Goal: Check status

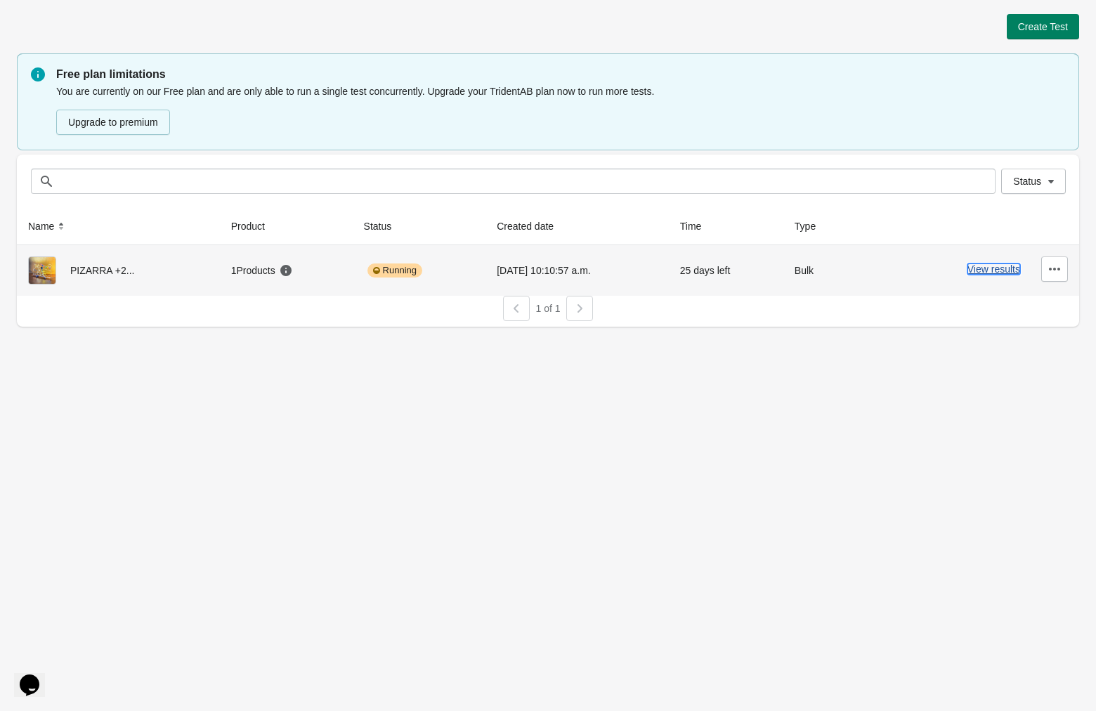
click at [990, 274] on button "View results" at bounding box center [993, 268] width 53 height 11
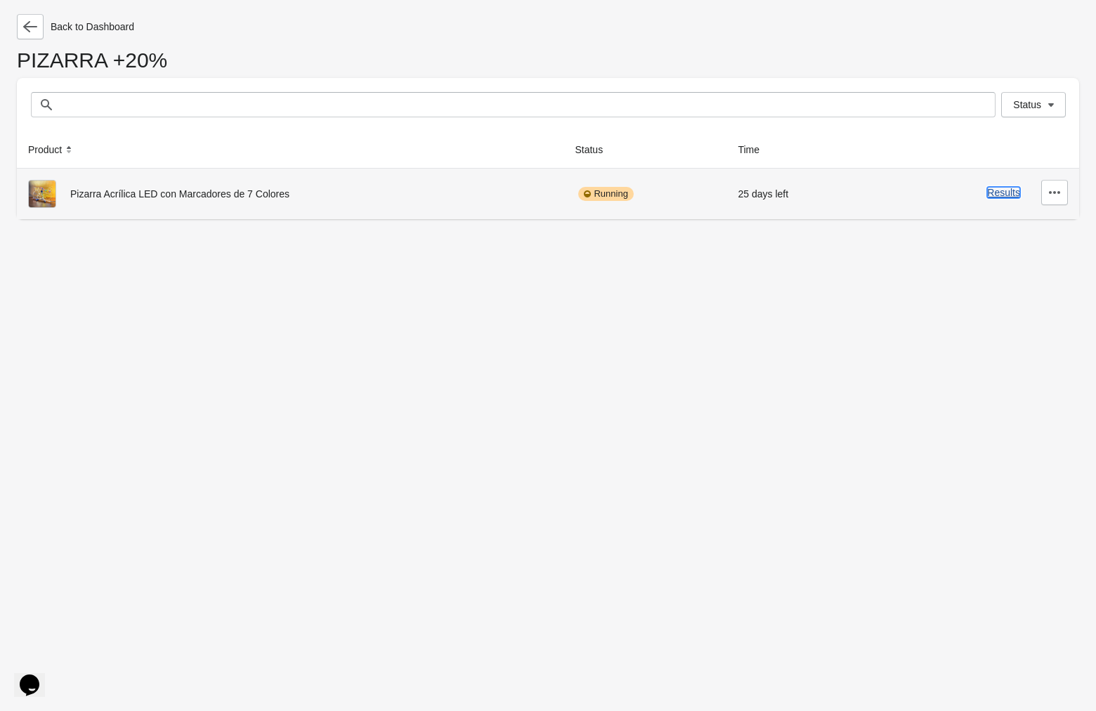
click at [991, 197] on button "Results" at bounding box center [1003, 192] width 33 height 11
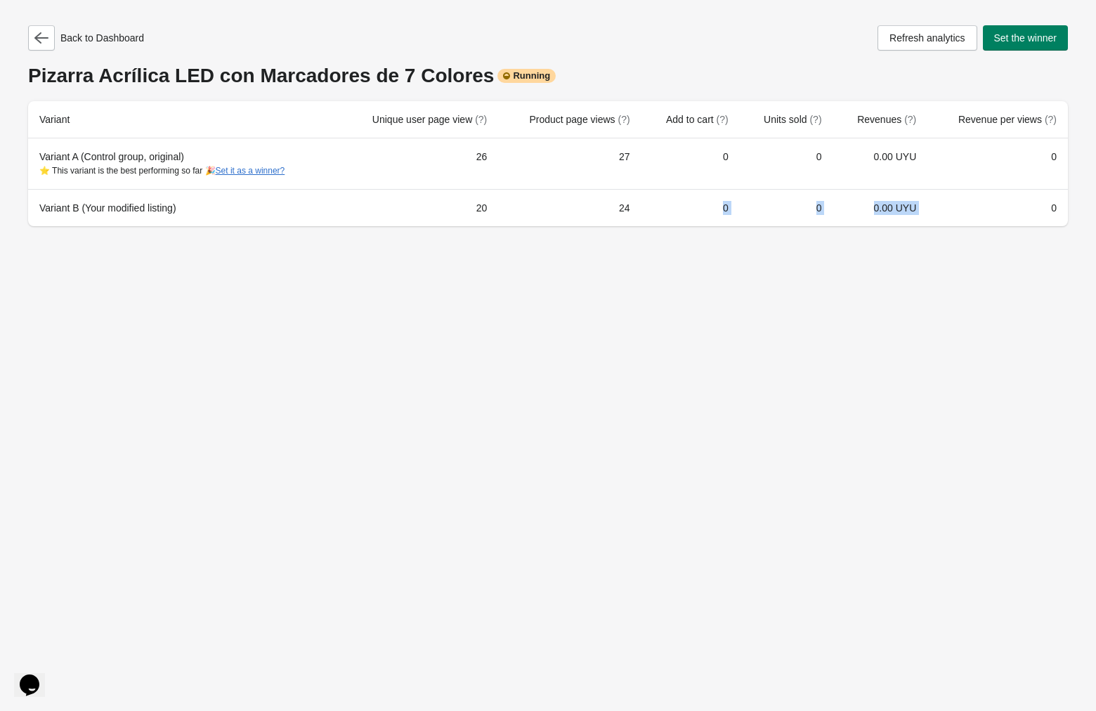
drag, startPoint x: 712, startPoint y: 209, endPoint x: 1044, endPoint y: 209, distance: 332.2
click at [1044, 209] on tr "Variant B (Your modified listing) 20 24 0 0 0.00 UYU 0" at bounding box center [548, 207] width 1040 height 37
click at [1044, 209] on td "0" at bounding box center [997, 207] width 140 height 37
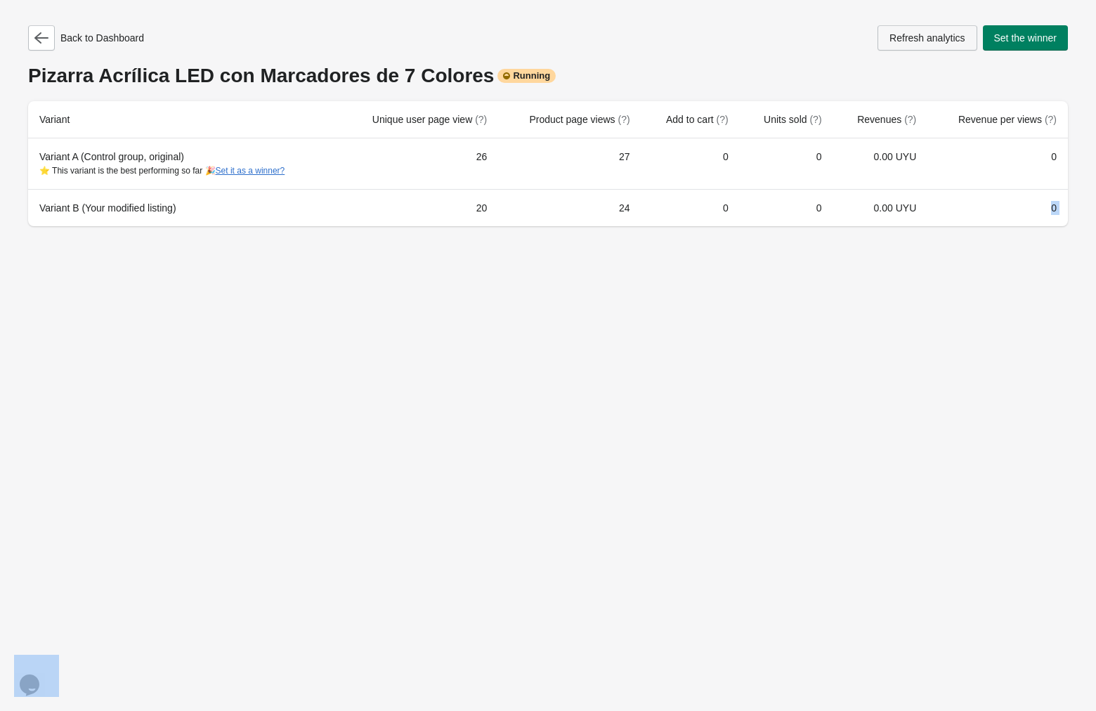
click at [923, 38] on span "Refresh analytics" at bounding box center [926, 37] width 75 height 11
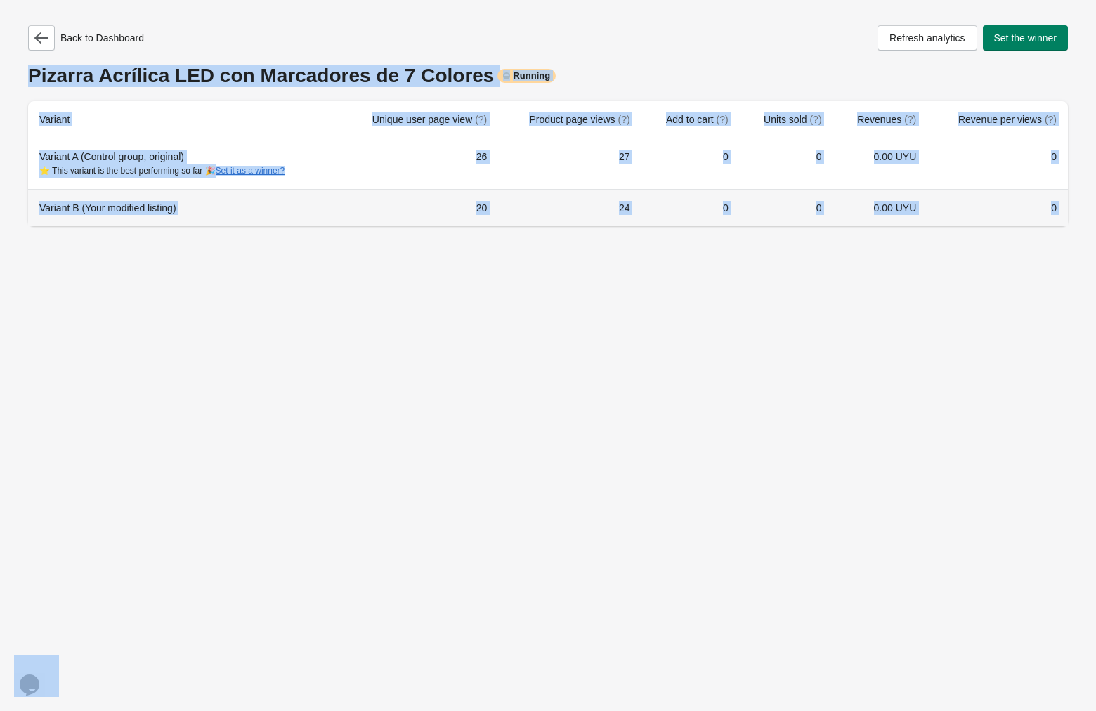
click at [690, 203] on td "0" at bounding box center [690, 207] width 98 height 37
